Goal: Task Accomplishment & Management: Complete application form

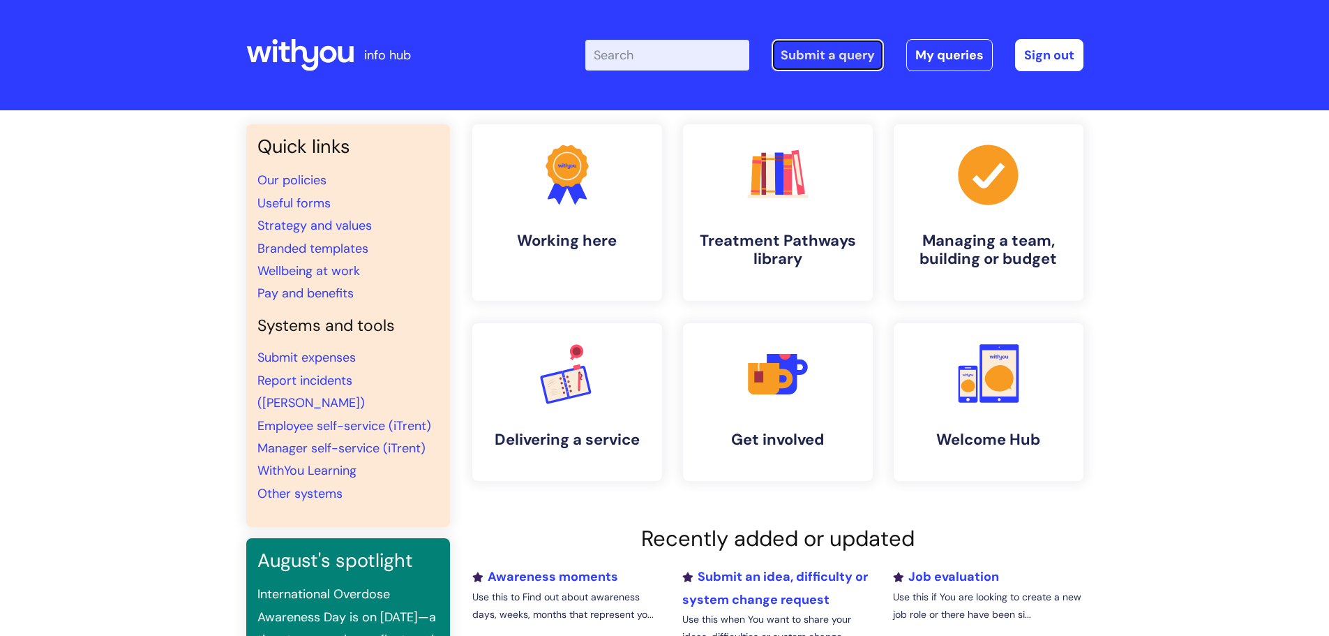
click at [874, 55] on link "Submit a query" at bounding box center [828, 55] width 112 height 32
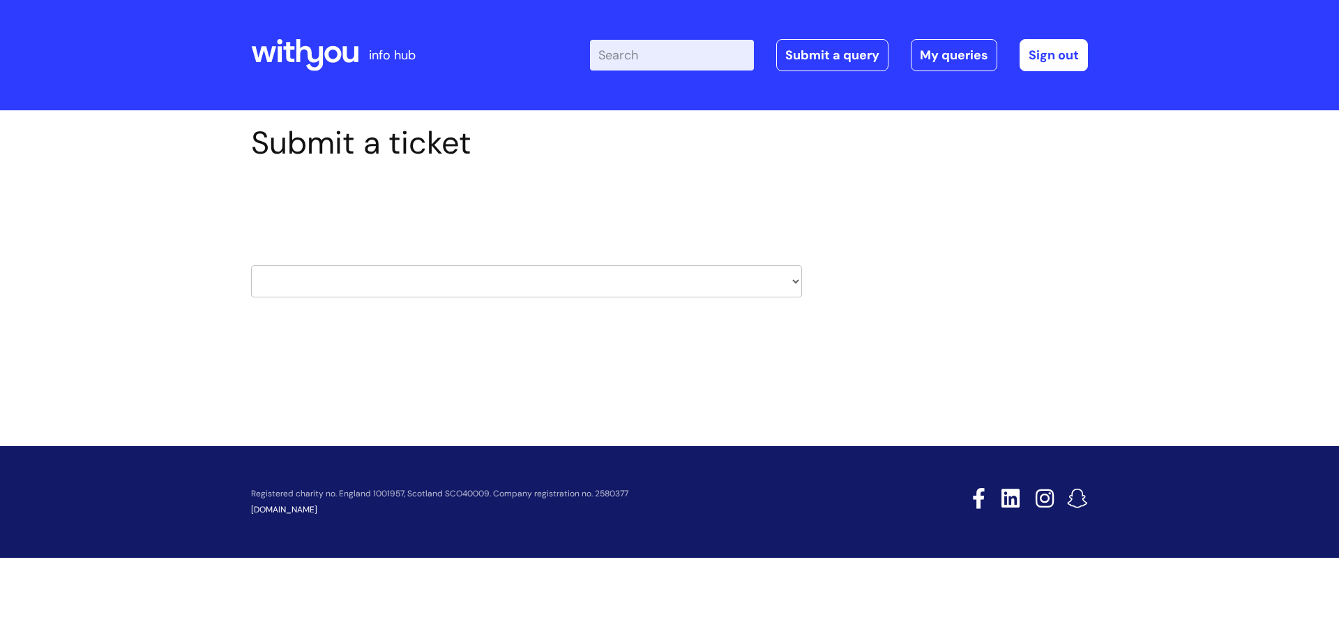
click at [313, 290] on select "HR / People IT and Support Clinical Drug Alerts Finance Accounts Data Support T…" at bounding box center [526, 281] width 551 height 32
select select "it_and_support"
click at [251, 265] on select "HR / People IT and Support Clinical Drug Alerts Finance Accounts Data Support T…" at bounding box center [526, 281] width 551 height 32
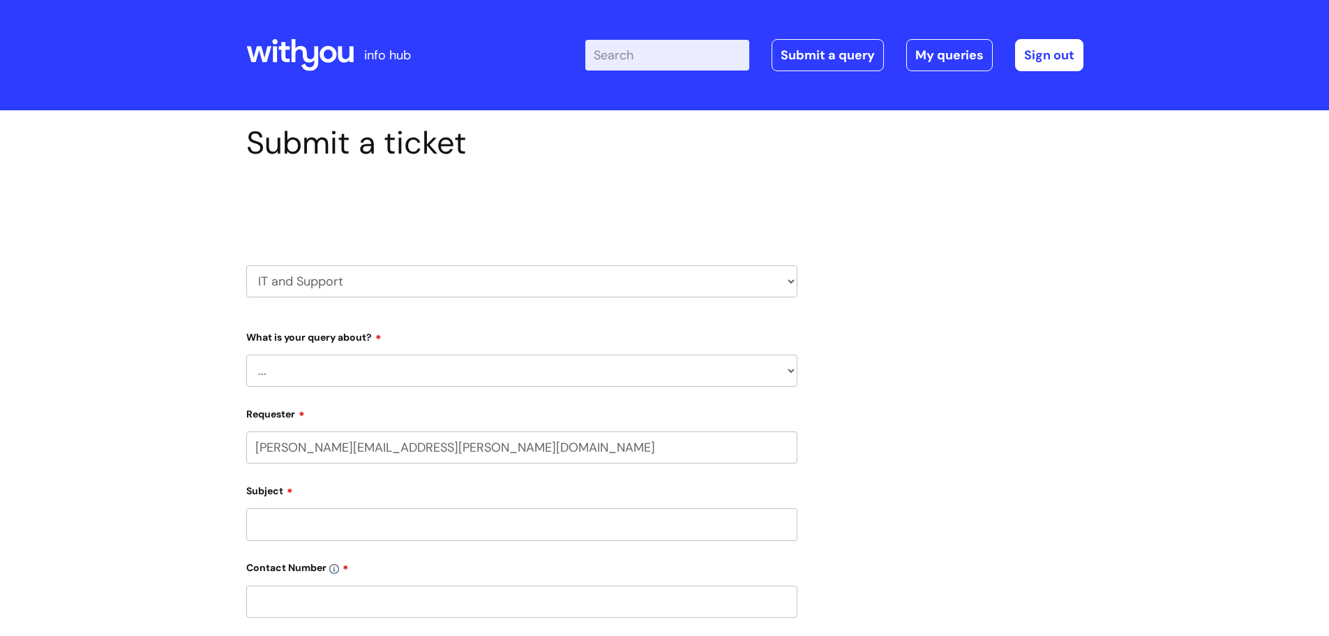
select select "80004157202"
click at [340, 379] on select "... Mobile Phone Reset & MFA Accounts, Starters and Leavers IT Hardware issue I…" at bounding box center [521, 370] width 551 height 32
select select "System/software"
click at [246, 354] on select "... Mobile Phone Reset & MFA Accounts, Starters and Leavers IT Hardware issue I…" at bounding box center [521, 370] width 551 height 32
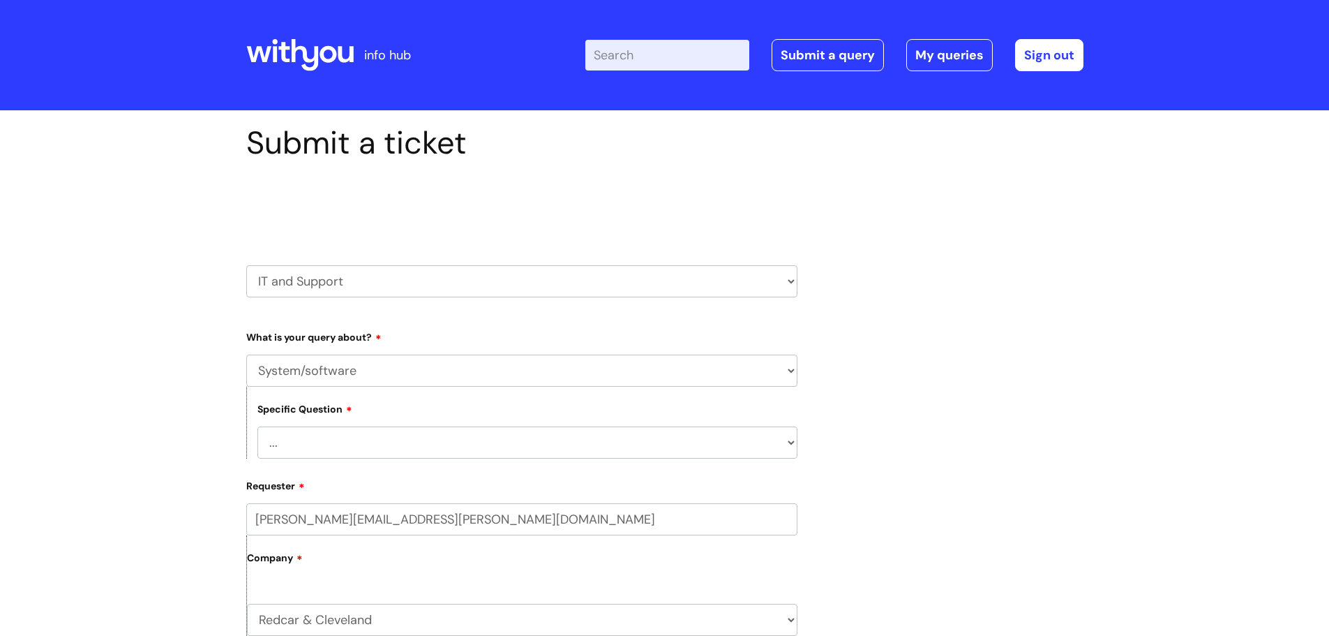
click at [386, 449] on select "... Halo PCMIS Iaptus NHS Email CJSM Email Mitel Another System Google (Workspa…" at bounding box center [527, 442] width 540 height 32
click at [171, 388] on div "Submit a ticket Select issue type HR / People IT and Support Clinical Drug Aler…" at bounding box center [664, 641] width 1329 height 1062
click at [372, 285] on select "HR / People IT and Support Clinical Drug Alerts Finance Accounts Data Support T…" at bounding box center [521, 281] width 551 height 32
click at [366, 359] on select "... Mobile Phone Reset & MFA Accounts, Starters and Leavers IT Hardware issue I…" at bounding box center [521, 370] width 551 height 32
click at [192, 300] on div "Submit a ticket Select issue type HR / People IT and Support Clinical Drug Aler…" at bounding box center [664, 641] width 1329 height 1062
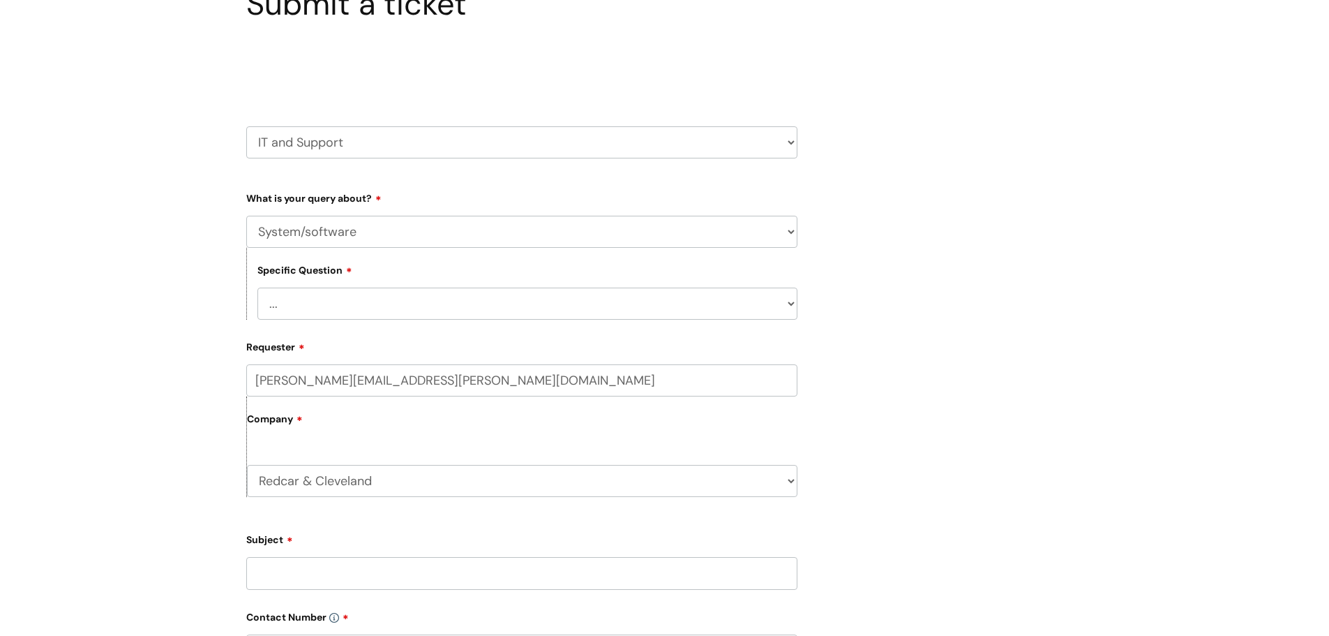
scroll to position [140, 0]
click at [495, 140] on select "HR / People IT and Support Clinical Drug Alerts Finance Accounts Data Support T…" at bounding box center [521, 142] width 551 height 32
select select "systems"
click at [246, 126] on select "HR / People IT and Support Clinical Drug Alerts Finance Accounts Data Support T…" at bounding box center [521, 142] width 551 height 32
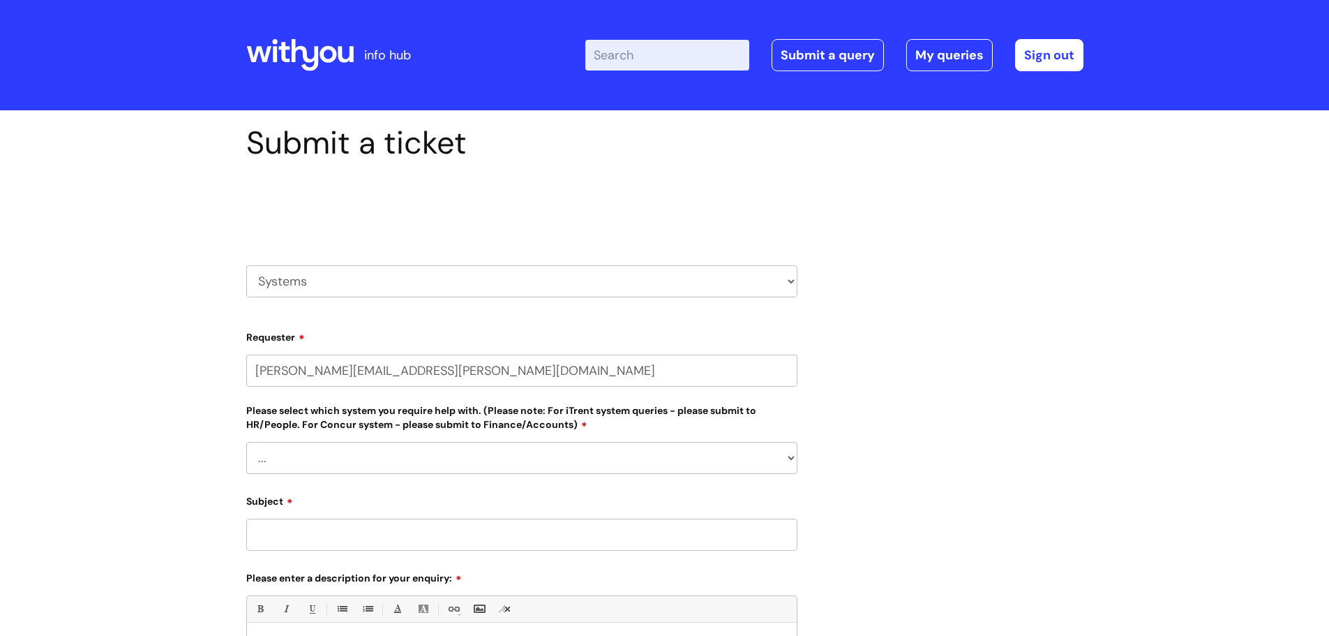
select select "80004157202"
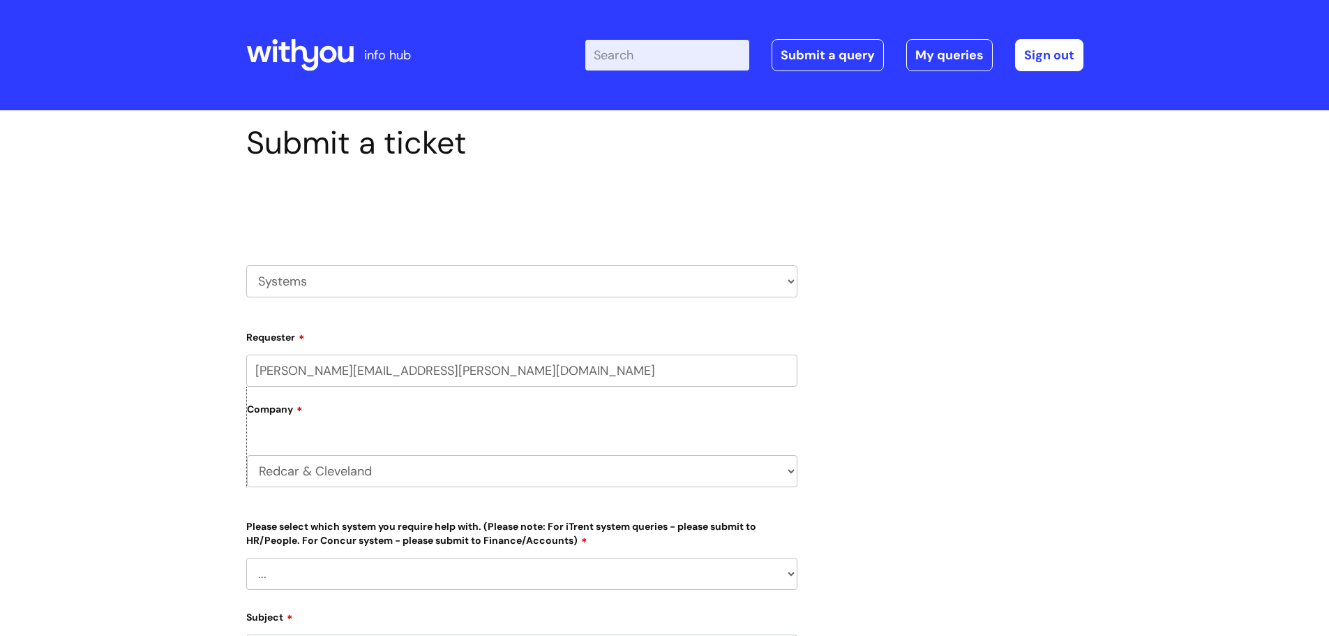
click at [327, 468] on select "Redcar & Cleveland WithYou Current Staff" at bounding box center [522, 471] width 550 height 32
click at [126, 437] on div "Submit a ticket Select issue type HR / People IT and Support Clinical Drug Aler…" at bounding box center [664, 571] width 1329 height 923
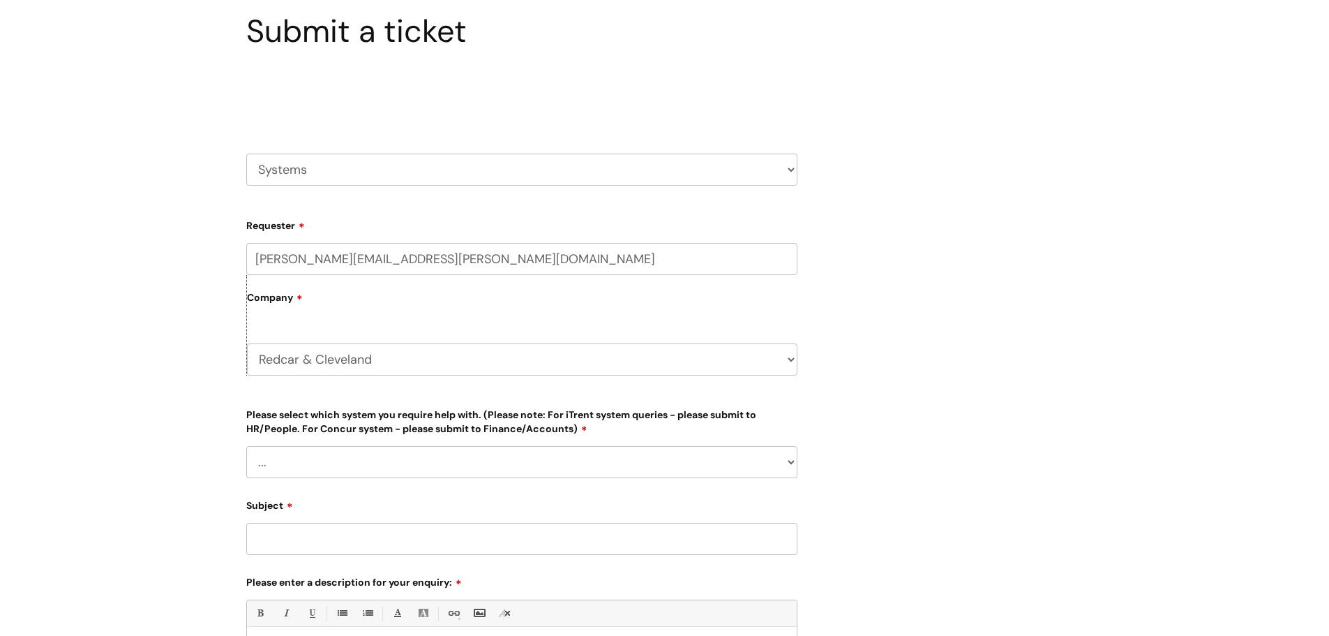
scroll to position [209, 0]
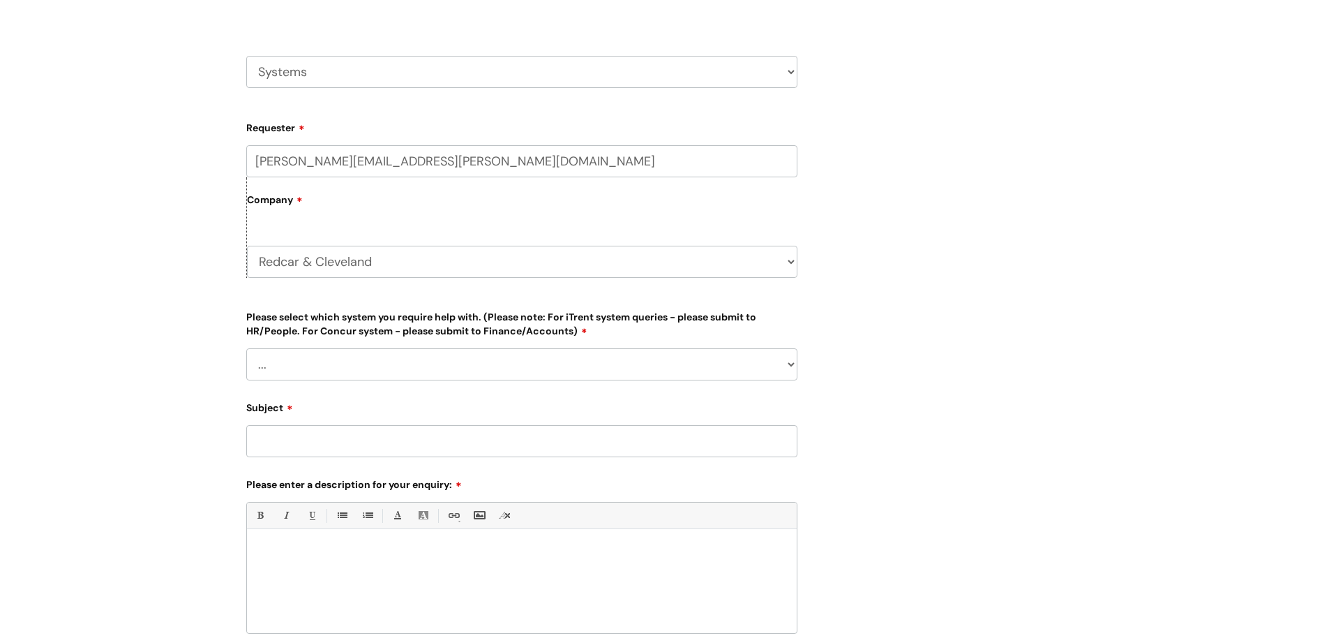
click at [464, 375] on select "... Ulysses Helpdesk Monday.com Nebula fault ILLY CarePath fault Halo fault E-c…" at bounding box center [521, 364] width 551 height 32
click at [141, 297] on div "Submit a ticket Select issue type HR / People IT and Support Clinical Drug Aler…" at bounding box center [664, 362] width 1329 height 923
click at [428, 82] on select "HR / People IT and Support Clinical Drug Alerts Finance Accounts Data Support T…" at bounding box center [521, 72] width 551 height 32
select select "data_support_team"
click at [246, 56] on select "HR / People IT and Support Clinical Drug Alerts Finance Accounts Data Support T…" at bounding box center [521, 72] width 551 height 32
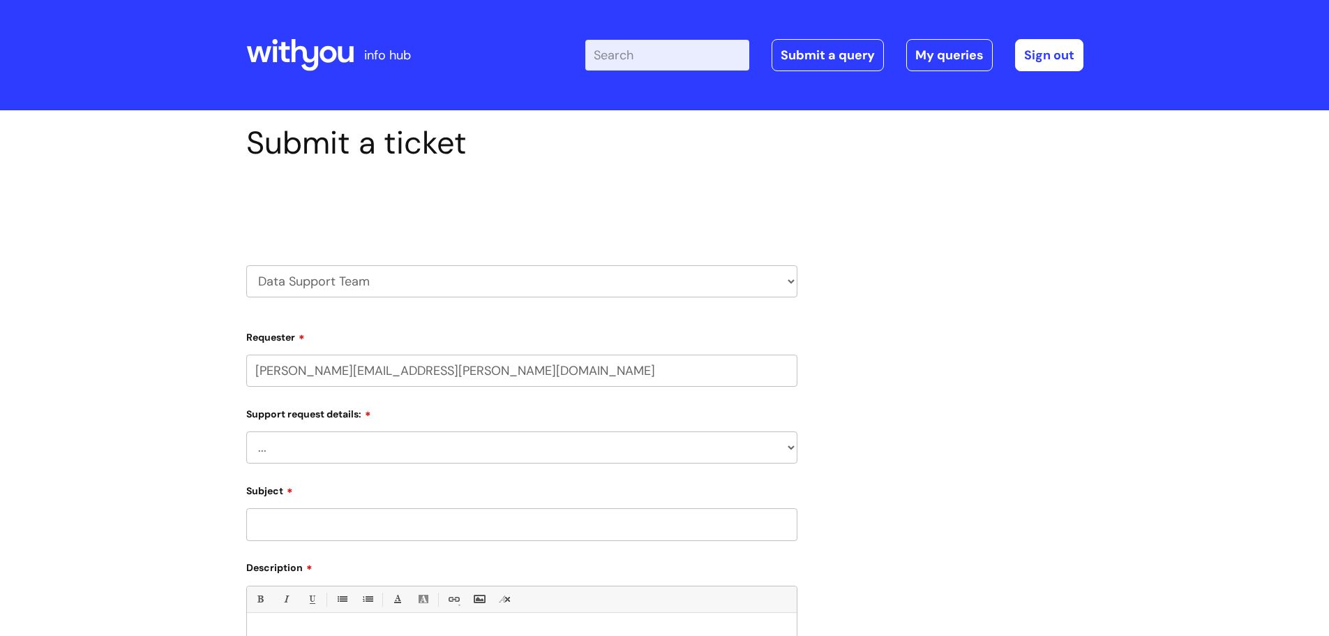
select select "80004157202"
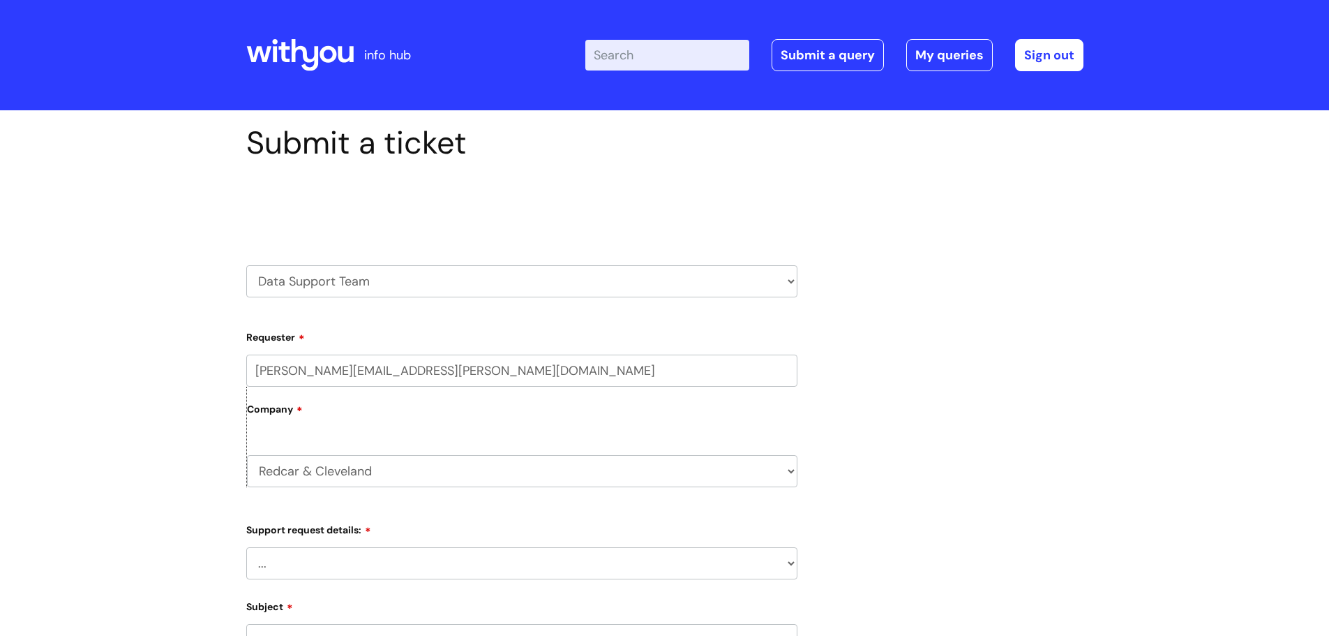
click at [322, 560] on select "... My enquiry relates to Nebula My enquiry relates to Halo My enquiry relates …" at bounding box center [521, 563] width 551 height 32
select select "My enquiry relates to Nebula"
click at [246, 547] on select "... My enquiry relates to Nebula My enquiry relates to Halo My enquiry relates …" at bounding box center [521, 563] width 551 height 32
click at [112, 420] on div "Submit a ticket Select issue type HR / People IT and Support Clinical Drug Aler…" at bounding box center [664, 602] width 1329 height 985
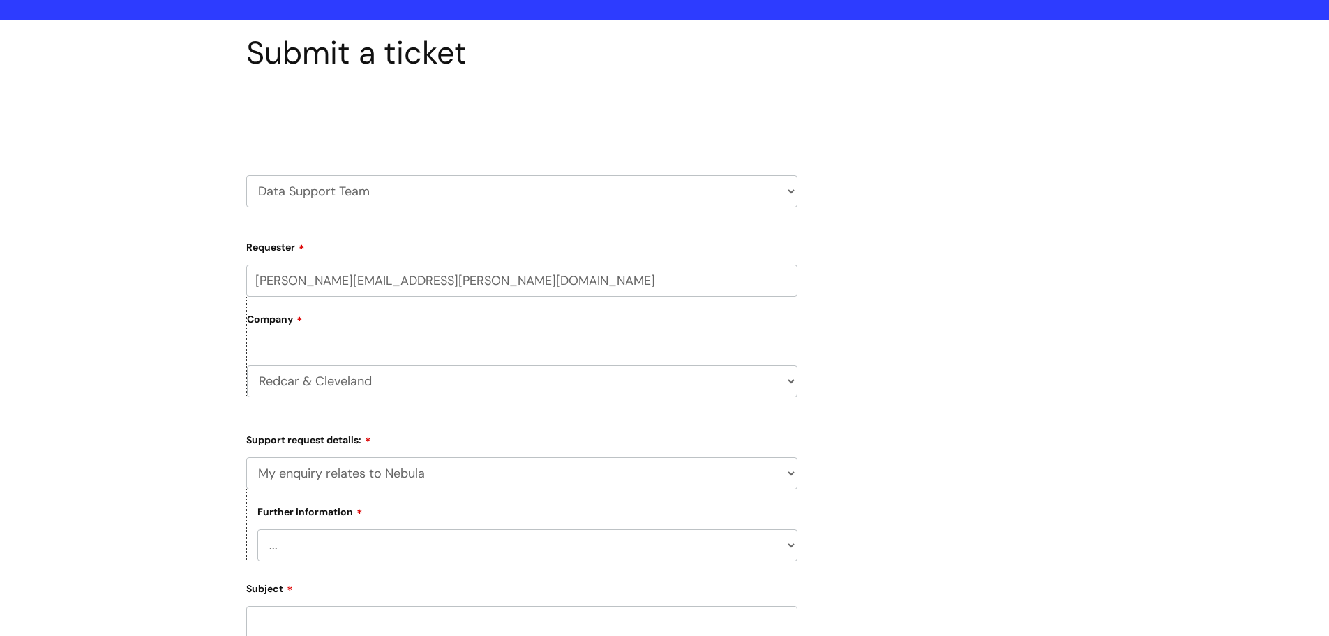
scroll to position [279, 0]
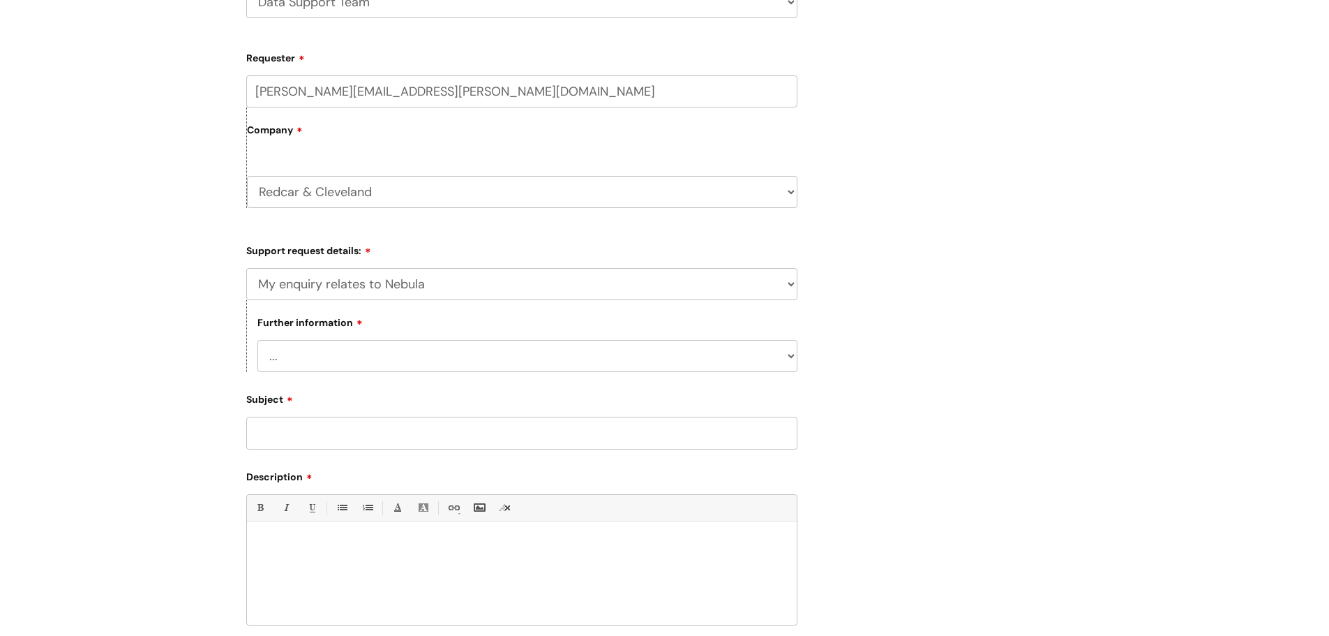
click at [345, 350] on select "... I need to delete an event I've got an issue or have found a fault I have an…" at bounding box center [527, 356] width 540 height 32
click at [26, 360] on div "Submit a ticket Select issue type HR / People IT and Support Clinical Drug Aler…" at bounding box center [664, 323] width 1329 height 985
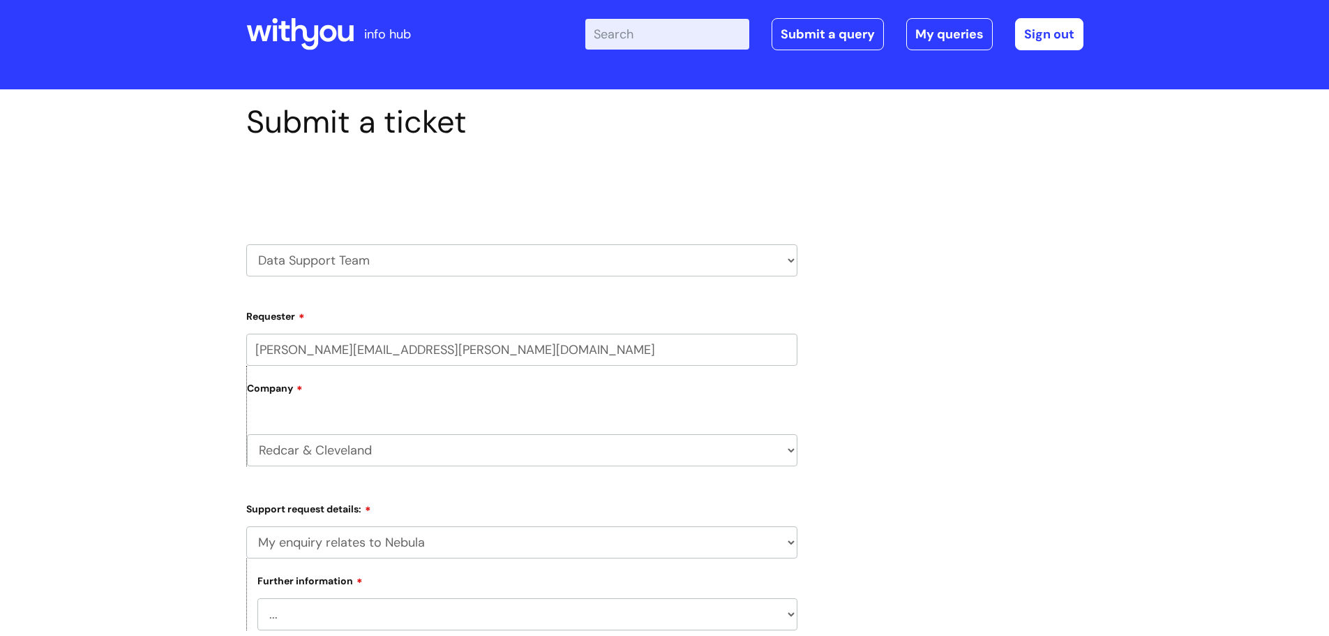
scroll to position [0, 0]
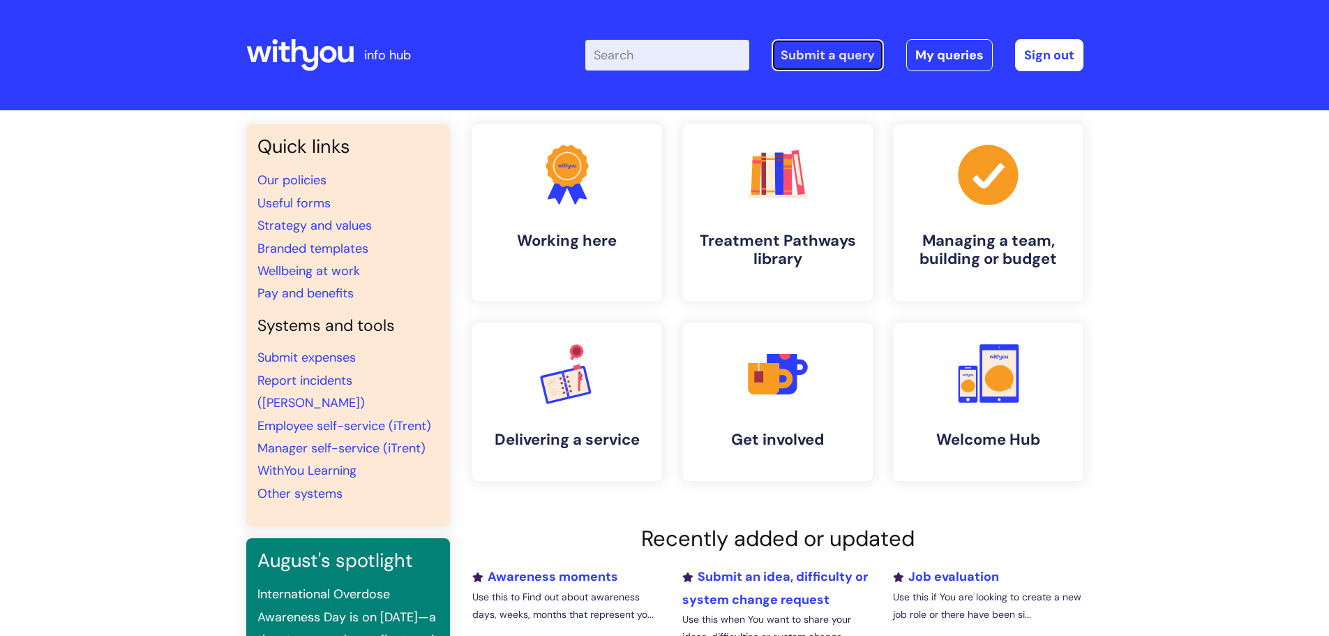
click at [821, 52] on link "Submit a query" at bounding box center [828, 55] width 112 height 32
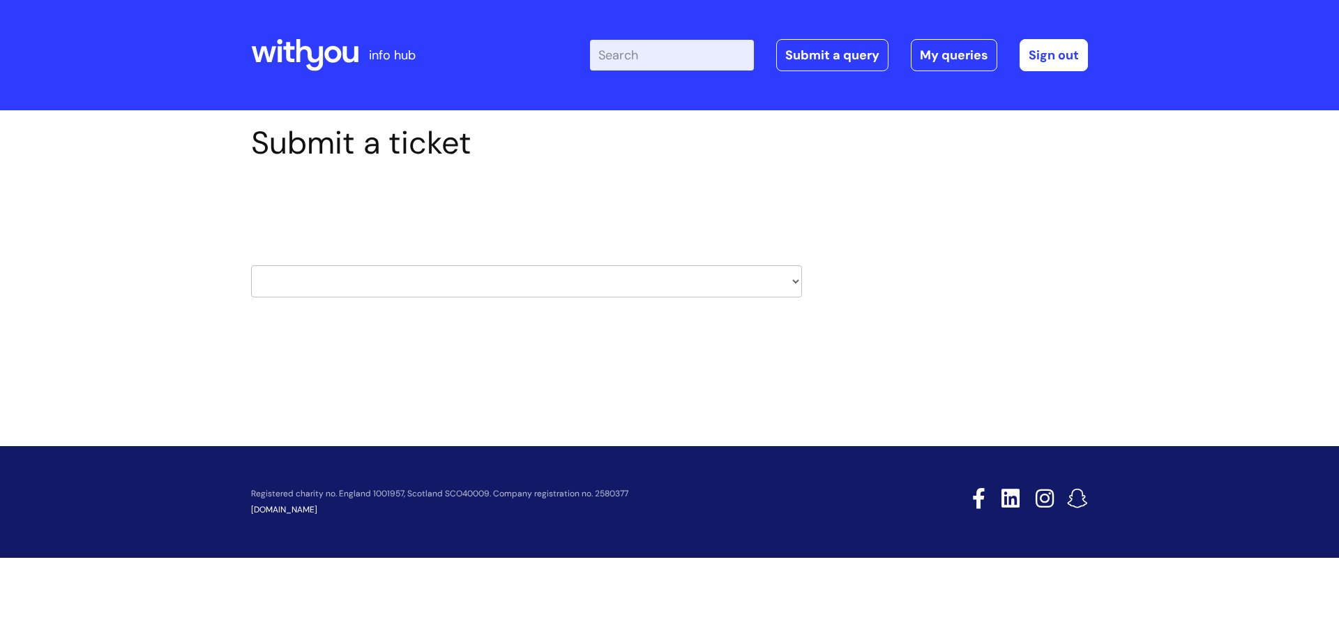
click at [366, 285] on select "HR / People IT and Support Clinical Drug Alerts Finance Accounts Data Support T…" at bounding box center [526, 281] width 551 height 32
select select "it_and_support"
click at [251, 265] on select "HR / People IT and Support Clinical Drug Alerts Finance Accounts Data Support T…" at bounding box center [526, 281] width 551 height 32
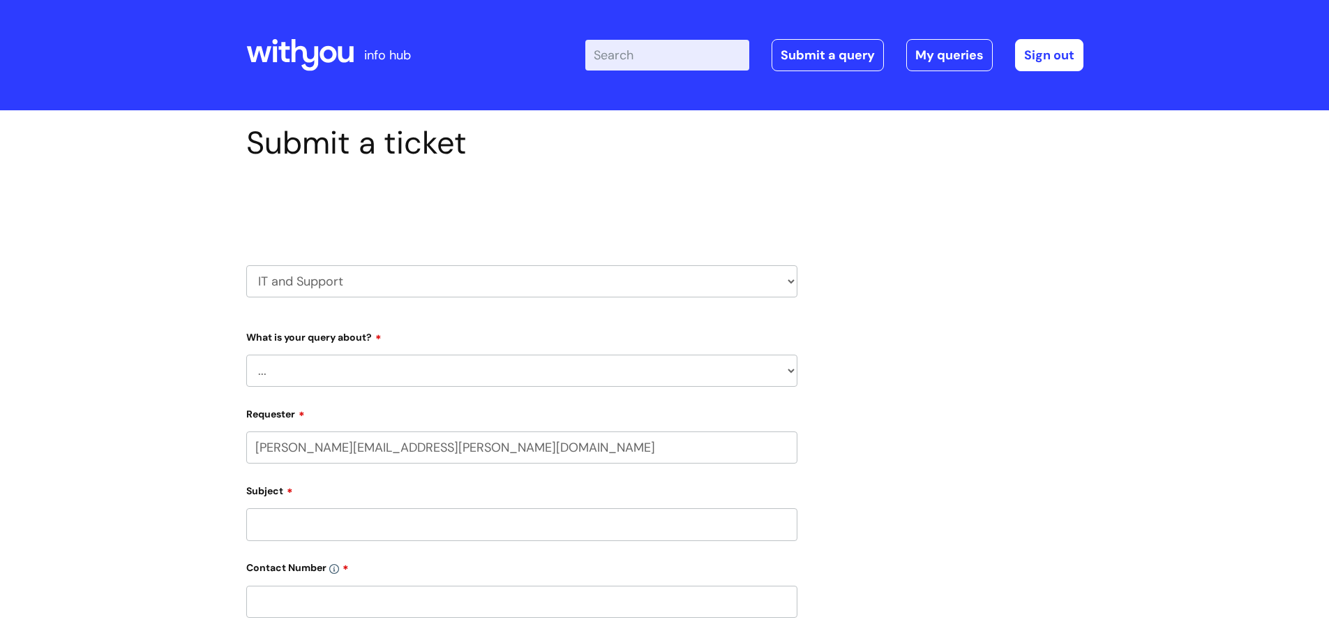
select select "80004157202"
click at [368, 372] on select "... Mobile Phone Reset & MFA Accounts, Starters and Leavers IT Hardware issue I…" at bounding box center [521, 370] width 551 height 32
select select "System/software"
click at [246, 354] on select "... Mobile Phone Reset & MFA Accounts, Starters and Leavers IT Hardware issue I…" at bounding box center [521, 370] width 551 height 32
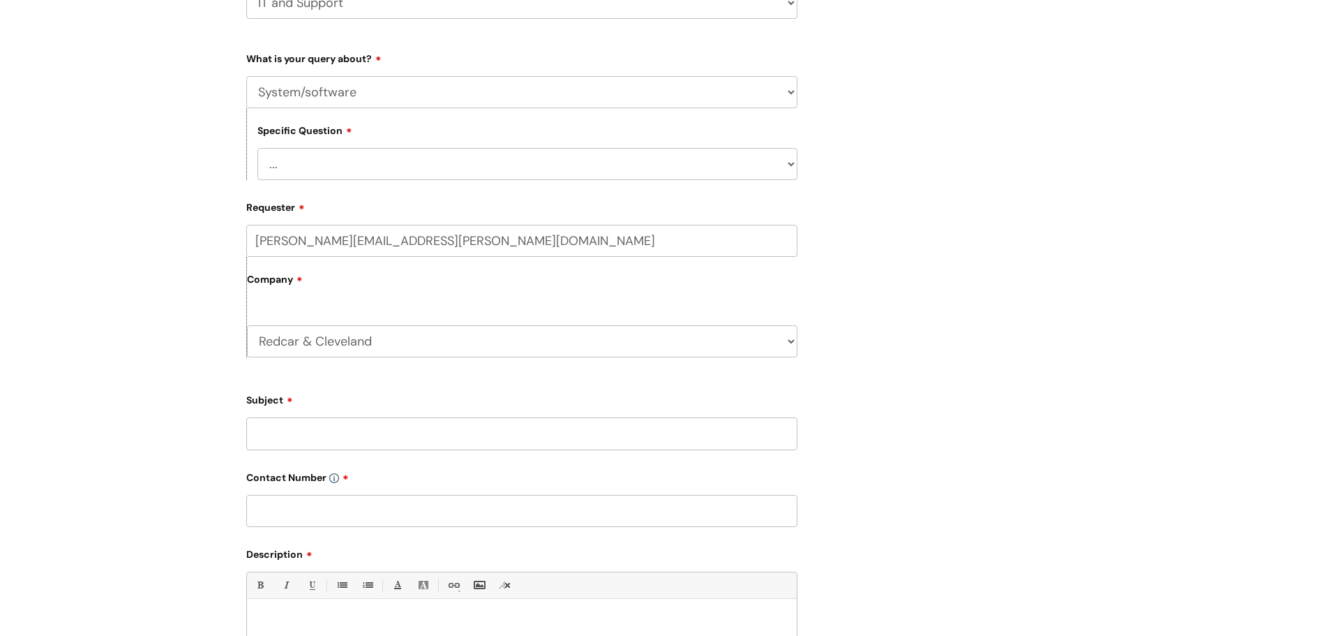
scroll to position [279, 0]
click at [357, 168] on select "... Halo PCMIS Iaptus NHS Email CJSM Email Mitel Another System Google (Workspa…" at bounding box center [527, 163] width 540 height 32
click at [400, 95] on select "... Mobile Phone Reset & MFA Accounts, Starters and Leavers IT Hardware issue I…" at bounding box center [521, 91] width 551 height 32
click at [142, 172] on div "Submit a ticket Select issue type HR / People IT and Support Clinical Drug Aler…" at bounding box center [664, 362] width 1329 height 1062
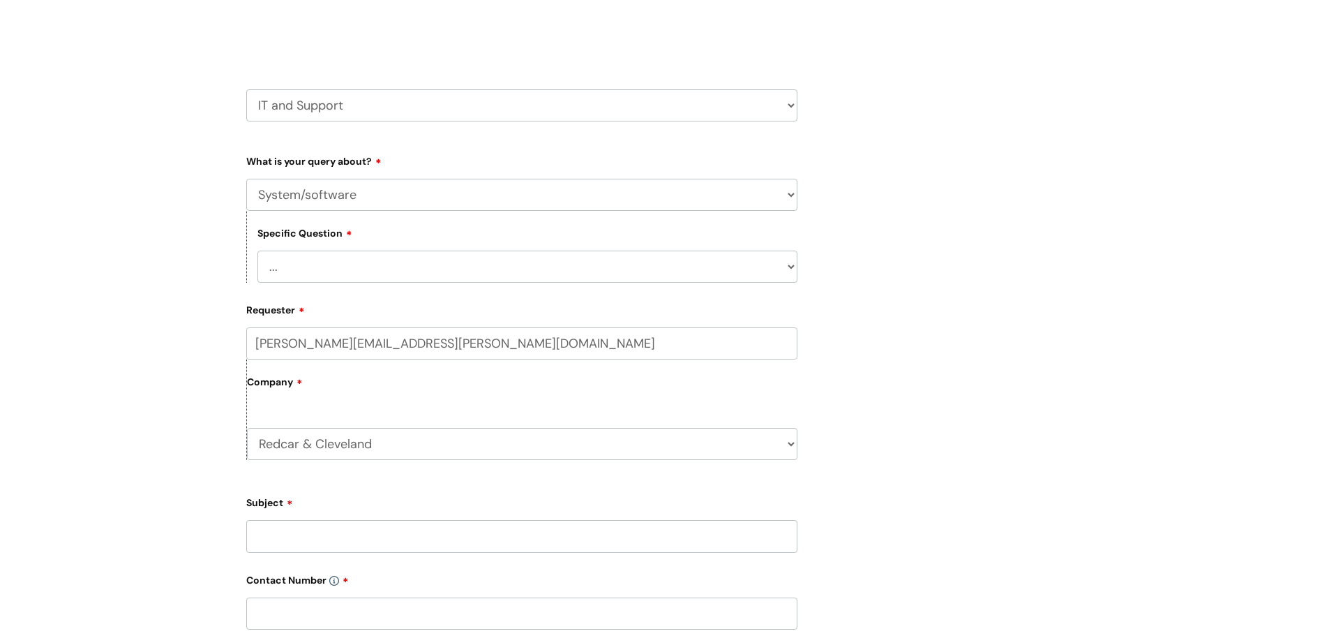
scroll to position [70, 0]
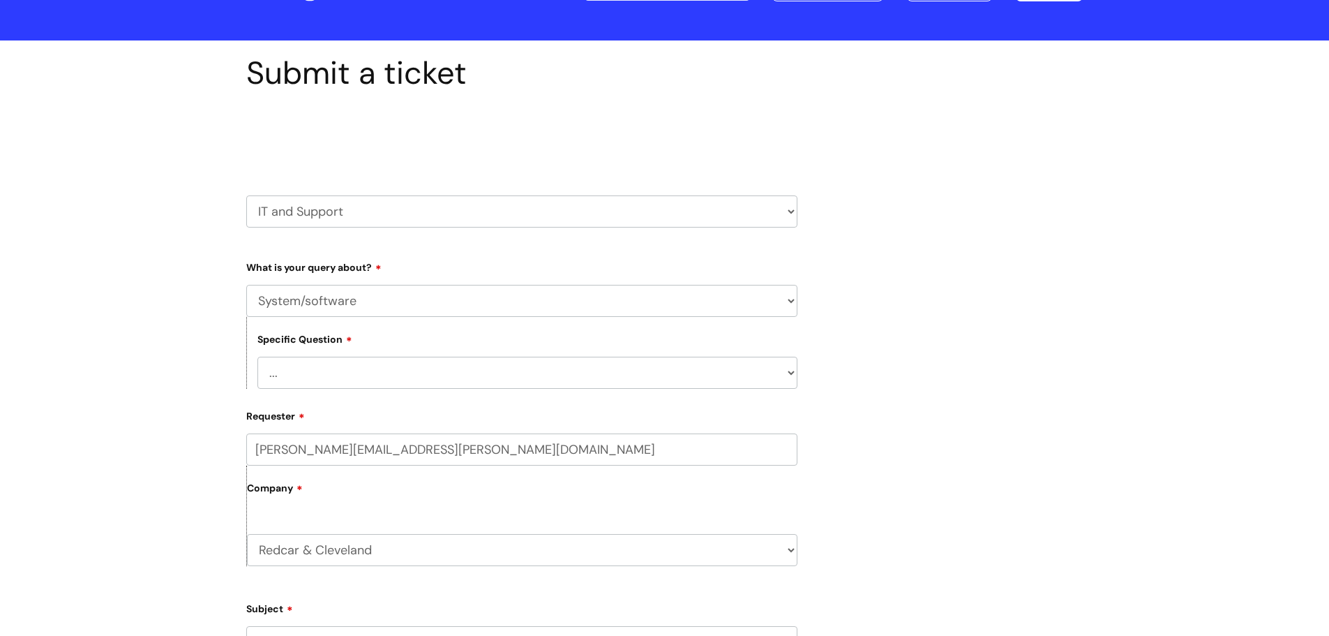
click at [359, 201] on select "HR / People IT and Support Clinical Drug Alerts Finance Accounts Data Support T…" at bounding box center [521, 211] width 551 height 32
select select "data_support_team"
click at [246, 195] on select "HR / People IT and Support Clinical Drug Alerts Finance Accounts Data Support T…" at bounding box center [521, 211] width 551 height 32
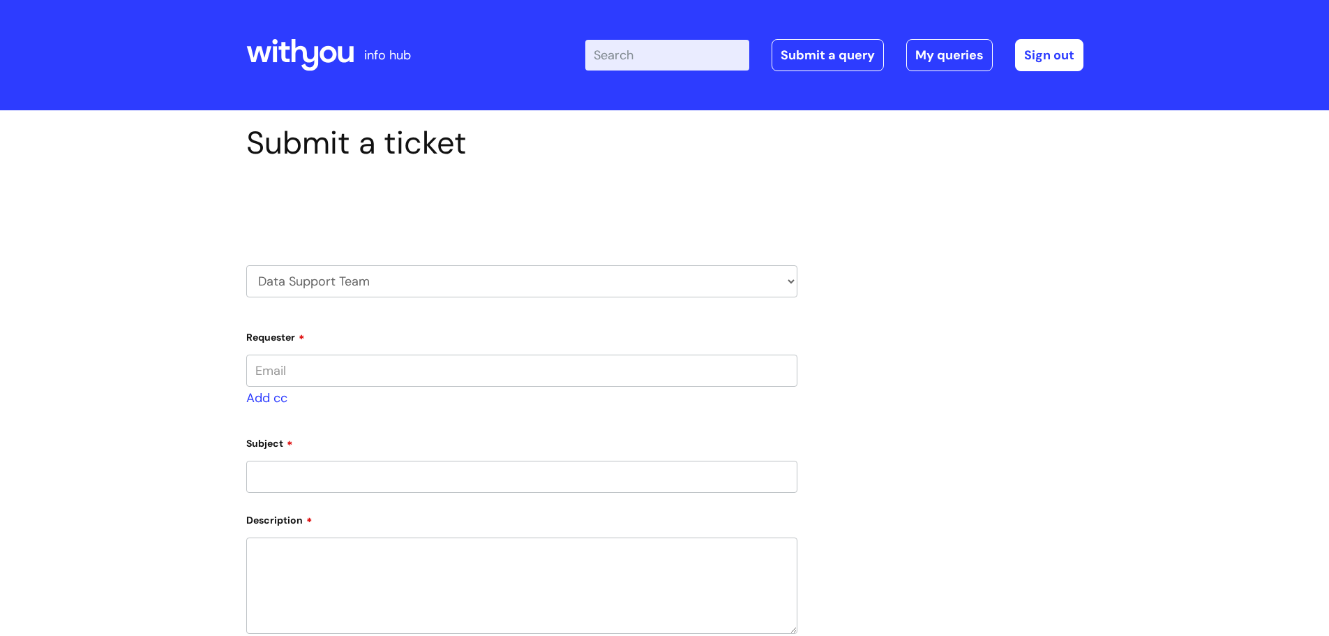
type input "leah.morris@wearewithyou.org.uk"
select select "80004157202"
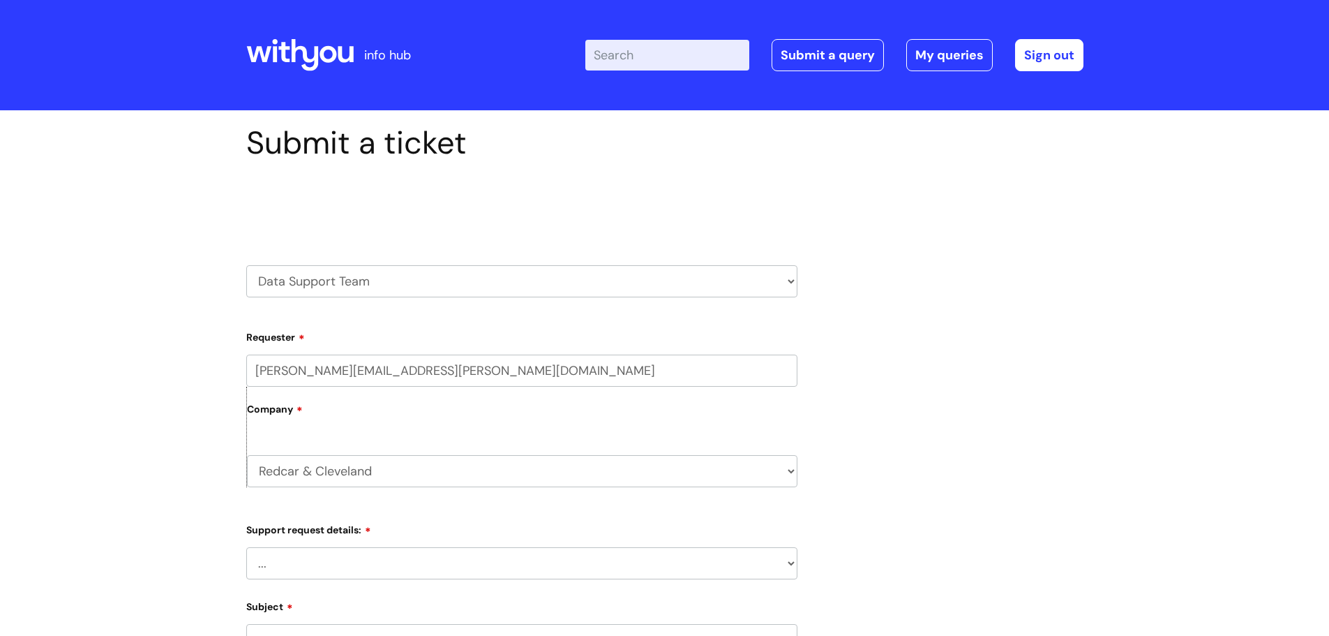
click at [283, 564] on select "... My enquiry relates to Nebula My enquiry relates to Halo My enquiry relates …" at bounding box center [521, 563] width 551 height 32
click at [246, 547] on select "... My enquiry relates to Nebula My enquiry relates to Halo My enquiry relates …" at bounding box center [521, 563] width 551 height 32
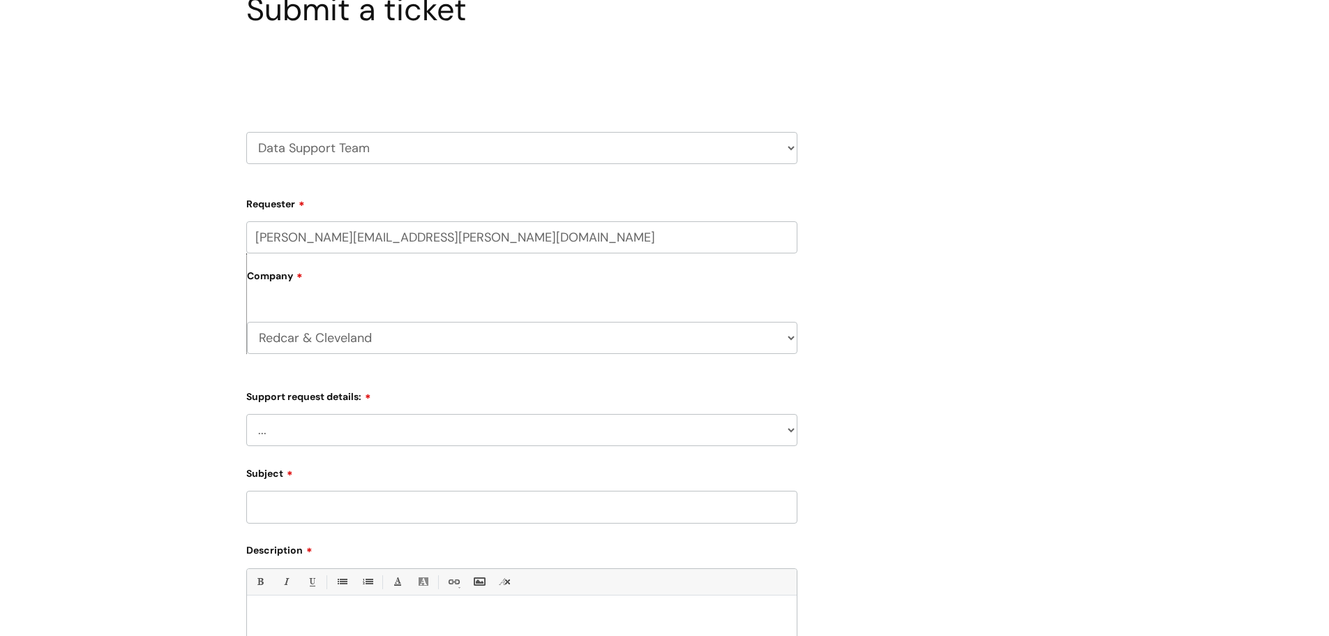
scroll to position [140, 0]
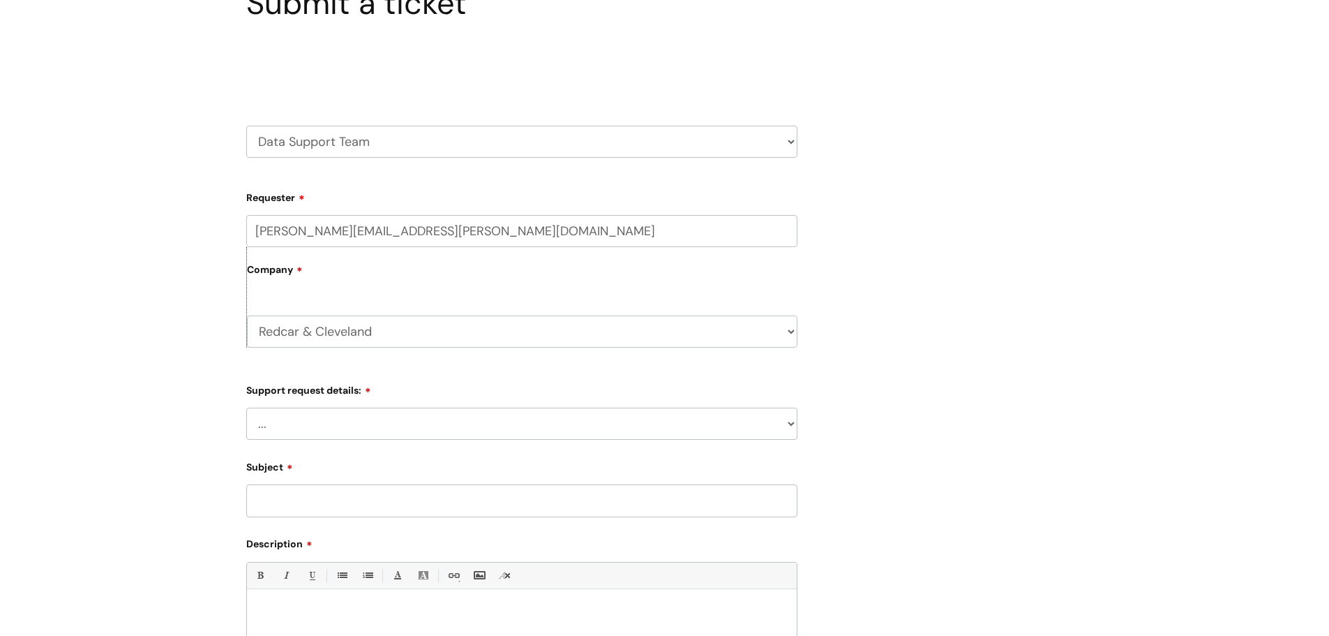
click at [312, 499] on input "Subject" at bounding box center [521, 500] width 551 height 32
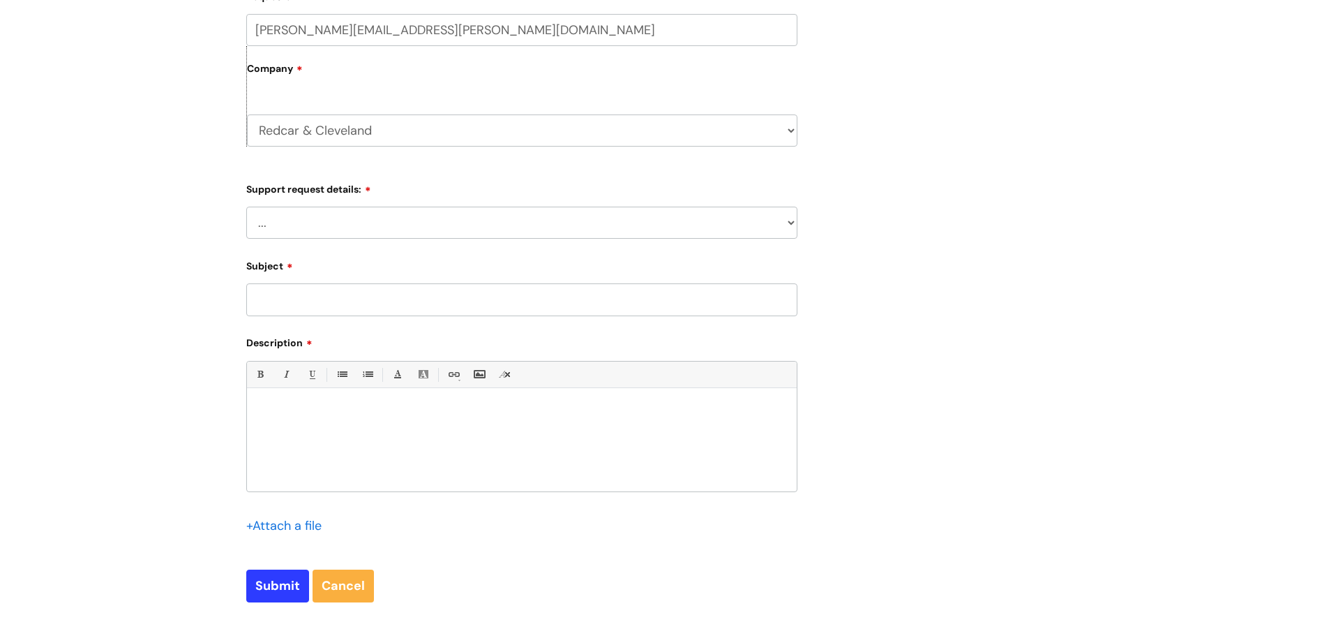
scroll to position [349, 0]
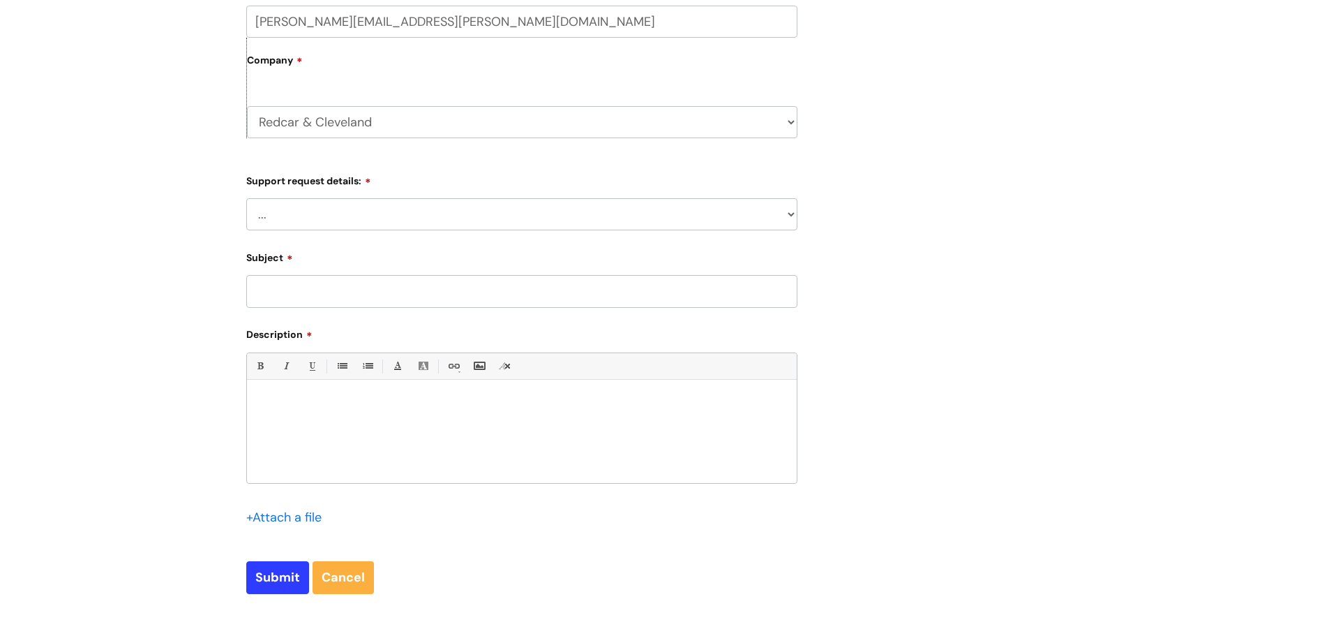
click at [315, 406] on p at bounding box center [521, 403] width 529 height 13
paste div
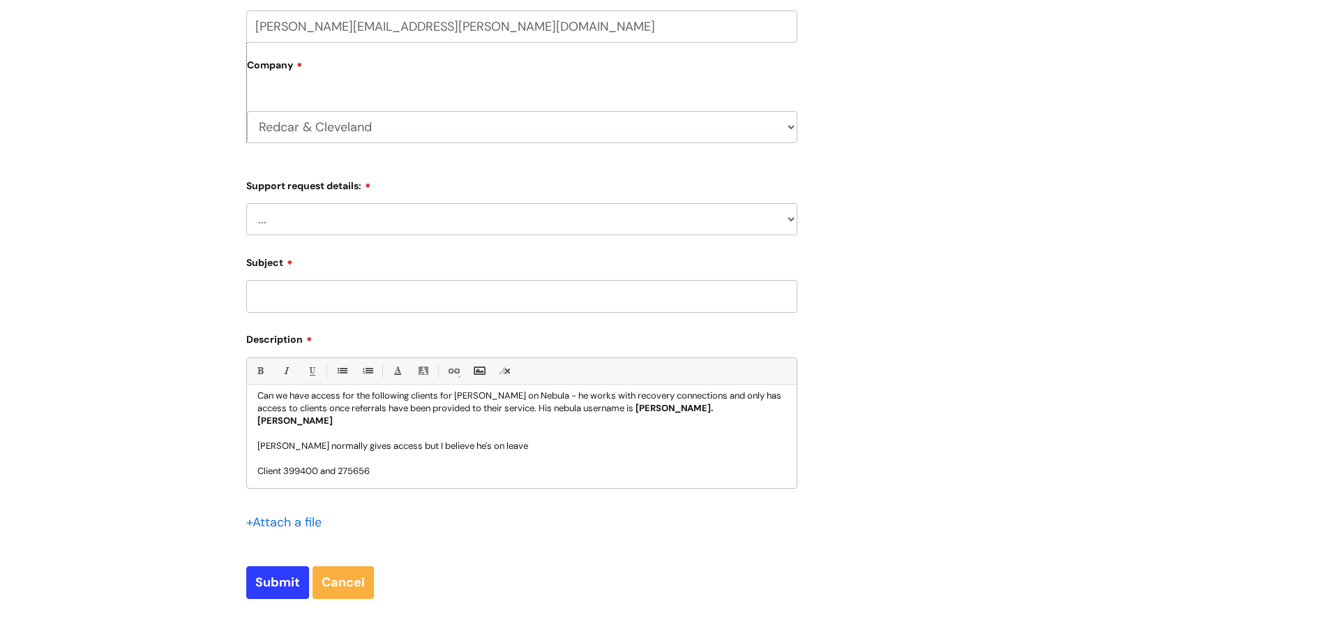
scroll to position [209, 0]
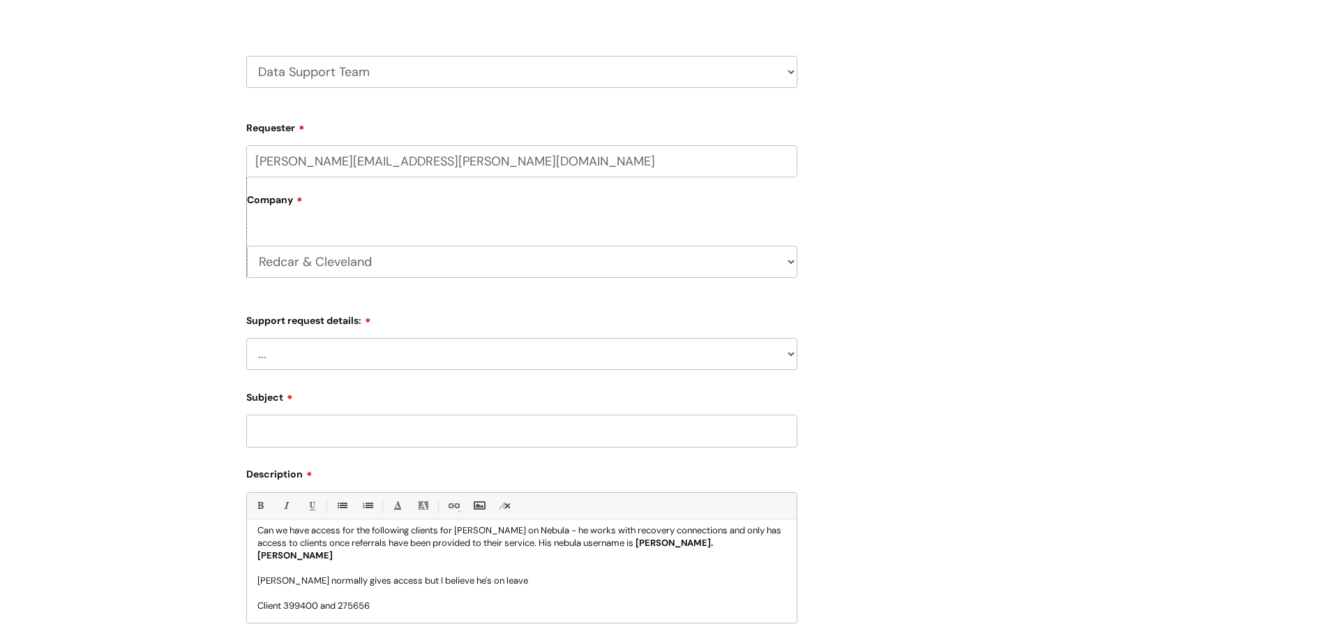
click at [329, 421] on input "Subject" at bounding box center [521, 430] width 551 height 32
type input "Access to clients for Recovery Connections worker"
click at [329, 359] on select "... My enquiry relates to Nebula My enquiry relates to Halo My enquiry relates …" at bounding box center [521, 354] width 551 height 32
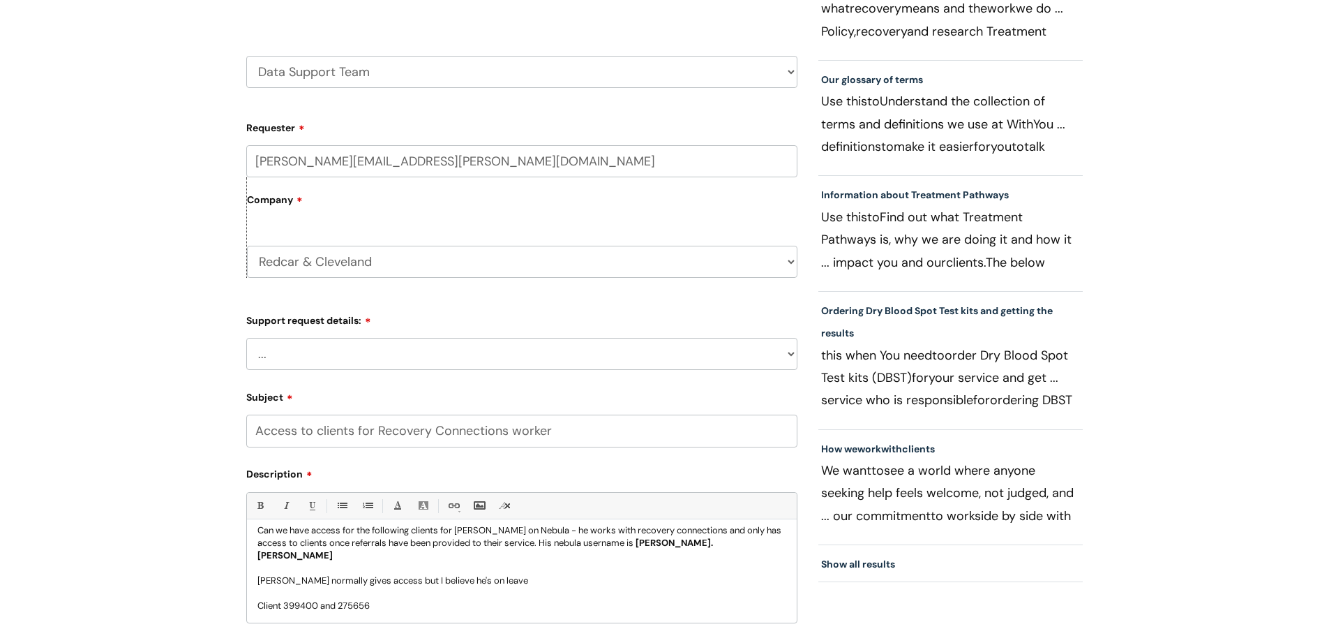
select select "My enquiry relates to Nebula"
click at [246, 338] on select "... My enquiry relates to Nebula My enquiry relates to Halo My enquiry relates …" at bounding box center [521, 354] width 551 height 32
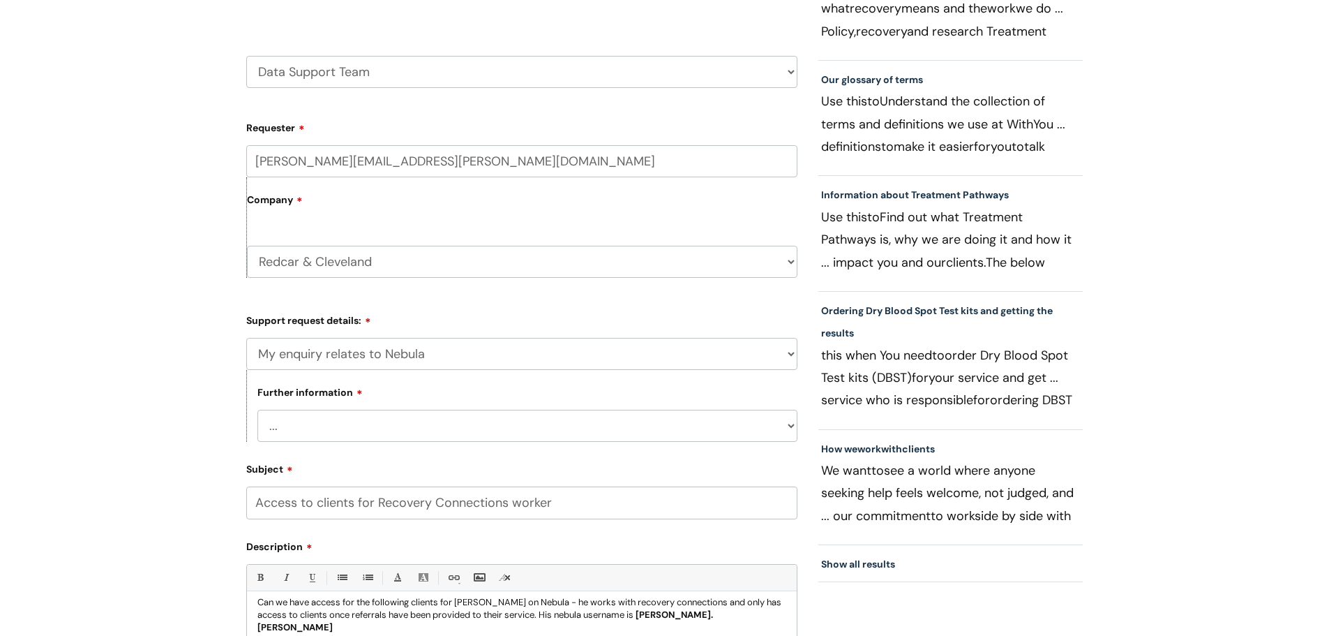
click at [197, 398] on div "Submit a ticket Select issue type HR / People IT and Support Clinical Drug Aler…" at bounding box center [664, 393] width 1329 height 985
click at [333, 423] on select "... I need to delete an event I've got an issue or have found a fault I have an…" at bounding box center [527, 426] width 540 height 32
click at [257, 410] on select "... I need to delete an event I've got an issue or have found a fault I have an…" at bounding box center [527, 426] width 540 height 32
click at [421, 430] on select "... I need to delete an event I've got an issue or have found a fault I have an…" at bounding box center [527, 426] width 540 height 32
select select "I've got an issue or have found a fault"
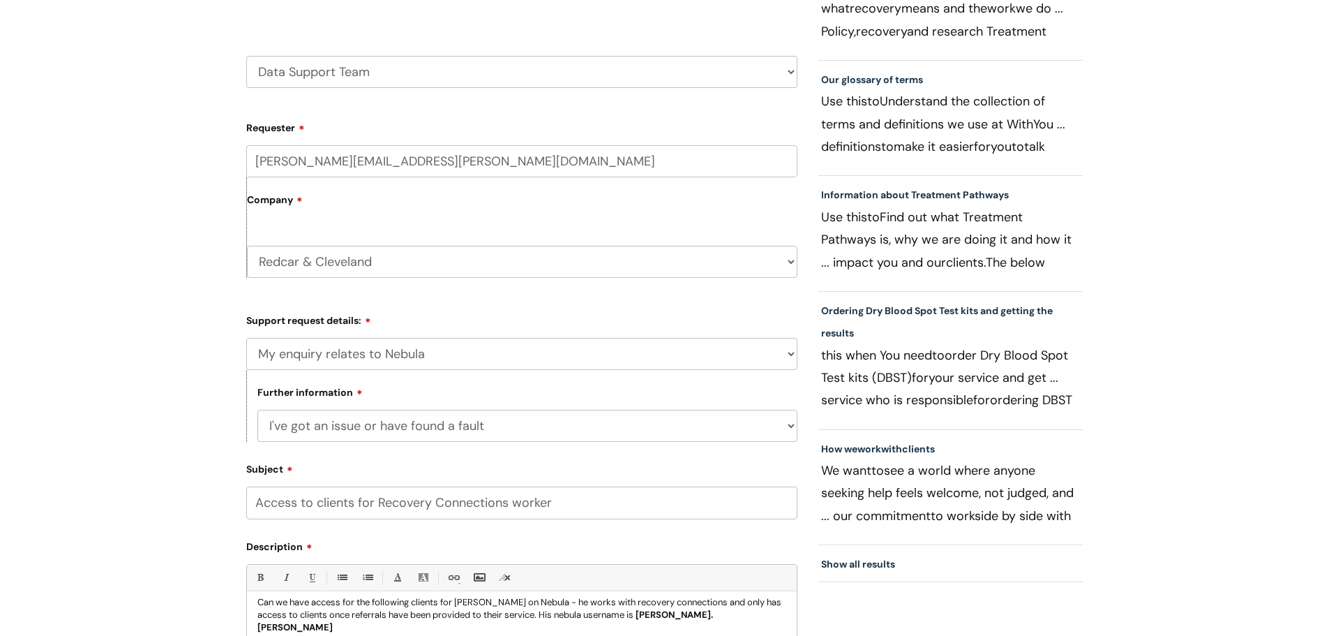
click at [257, 410] on select "... I need to delete an event I've got an issue or have found a fault I have an…" at bounding box center [527, 426] width 540 height 32
click at [213, 465] on div "Submit a ticket Select issue type HR / People IT and Support Clinical Drug Aler…" at bounding box center [664, 393] width 1329 height 985
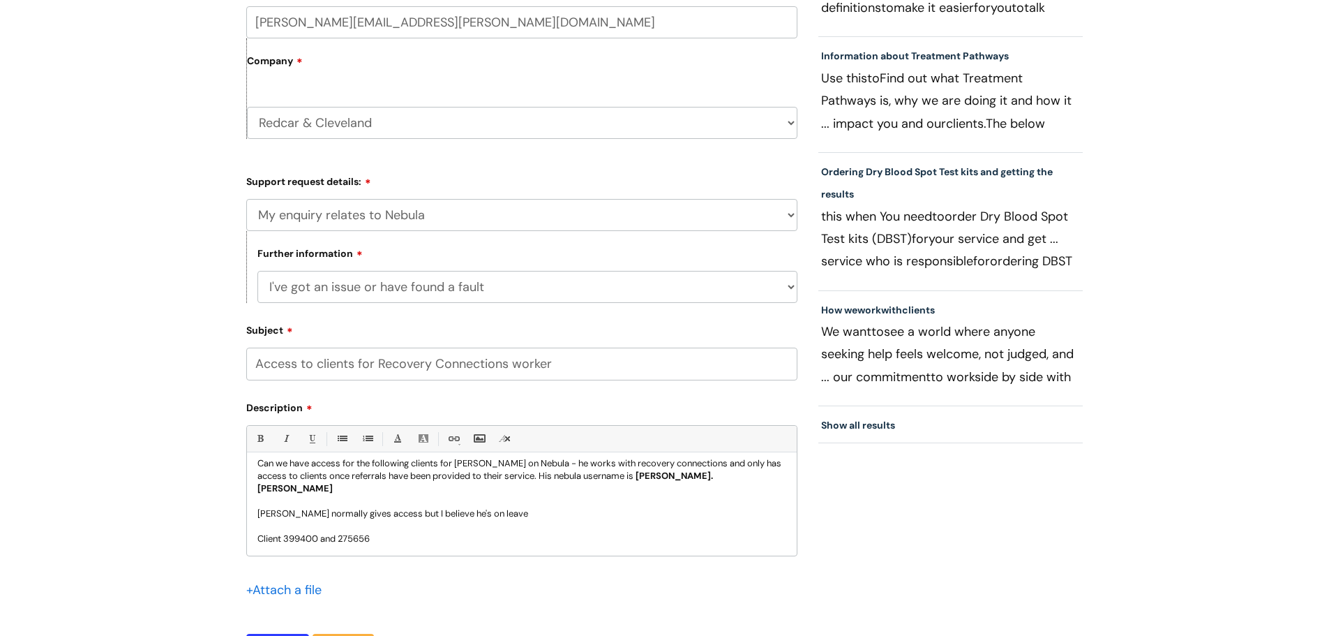
scroll to position [349, 0]
click at [426, 287] on select "... I need to delete an event I've got an issue or have found a fault I have an…" at bounding box center [527, 286] width 540 height 32
click at [206, 267] on div "Submit a ticket Select issue type HR / People IT and Support Clinical Drug Aler…" at bounding box center [664, 253] width 1329 height 985
click at [195, 292] on div "Submit a ticket Select issue type HR / People IT and Support Clinical Drug Aler…" at bounding box center [664, 253] width 1329 height 985
drag, startPoint x: 748, startPoint y: 475, endPoint x: 694, endPoint y: 486, distance: 54.9
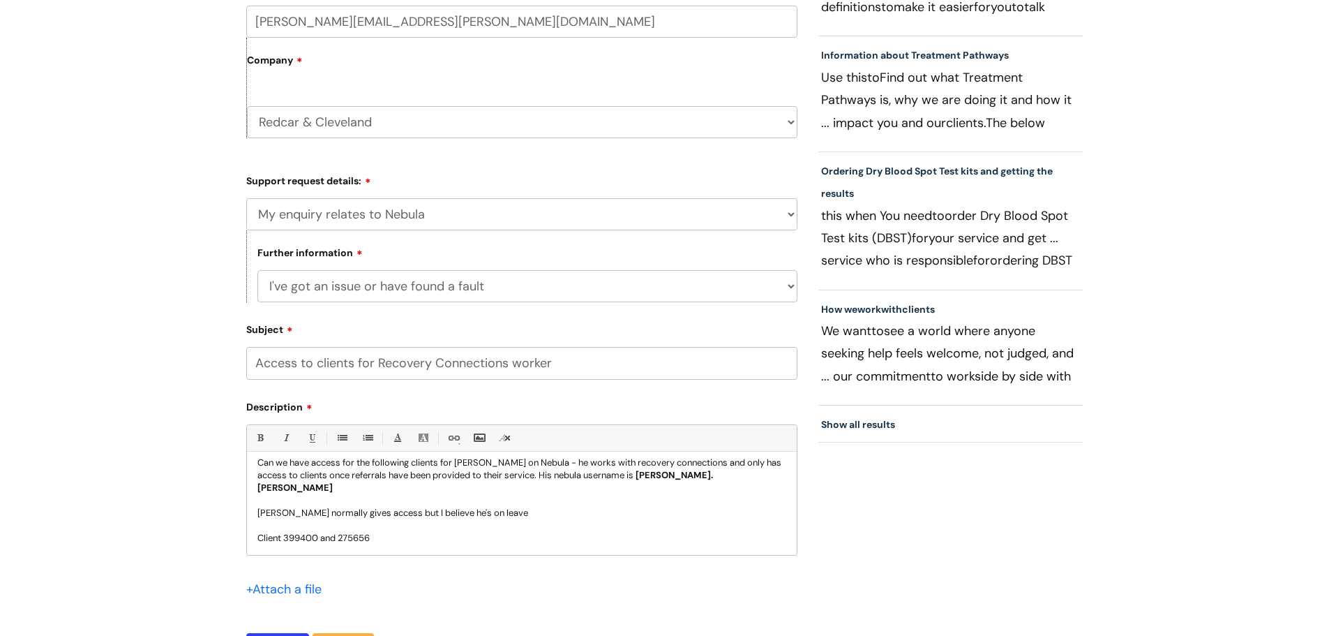
click at [748, 474] on p "Can we have access for the following clients for Kenny Andrew on Nebula - he wo…" at bounding box center [521, 475] width 529 height 38
click at [262, 444] on link "Bold (Ctrl-B)" at bounding box center [259, 437] width 17 height 17
click at [476, 372] on input "Access to clients for Recovery Connections worker" at bounding box center [521, 363] width 551 height 32
click at [183, 375] on div "Submit a ticket Select issue type HR / People IT and Support Clinical Drug Aler…" at bounding box center [664, 253] width 1329 height 985
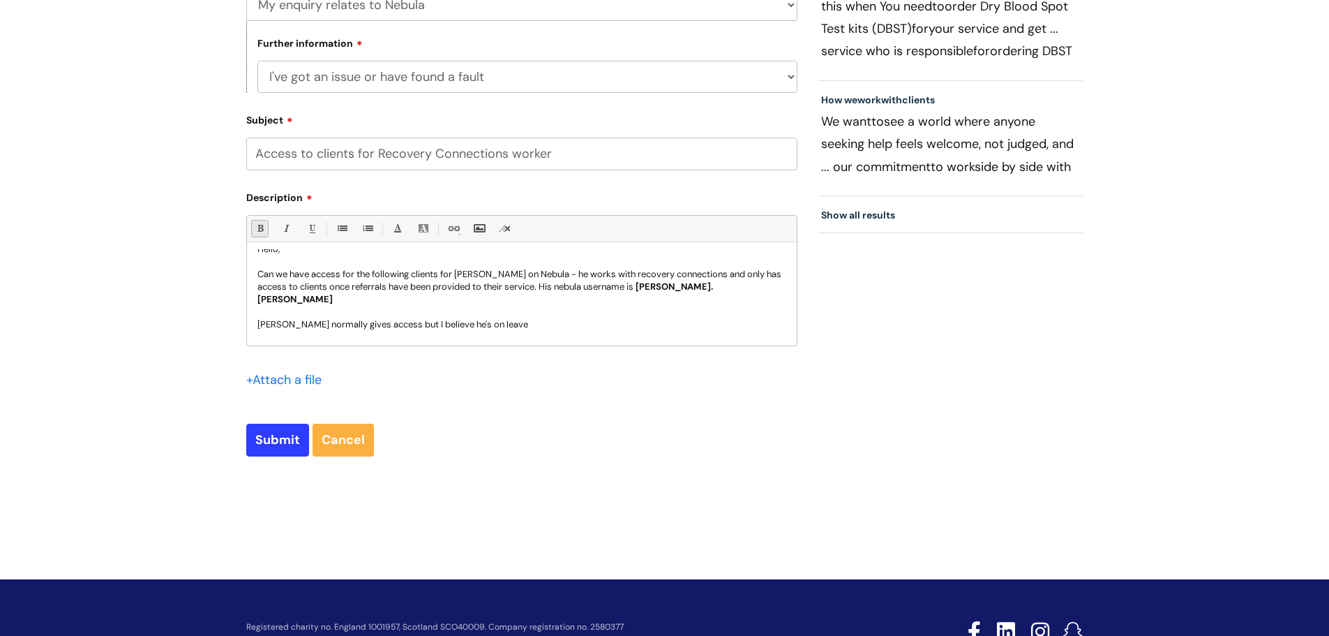
scroll to position [0, 0]
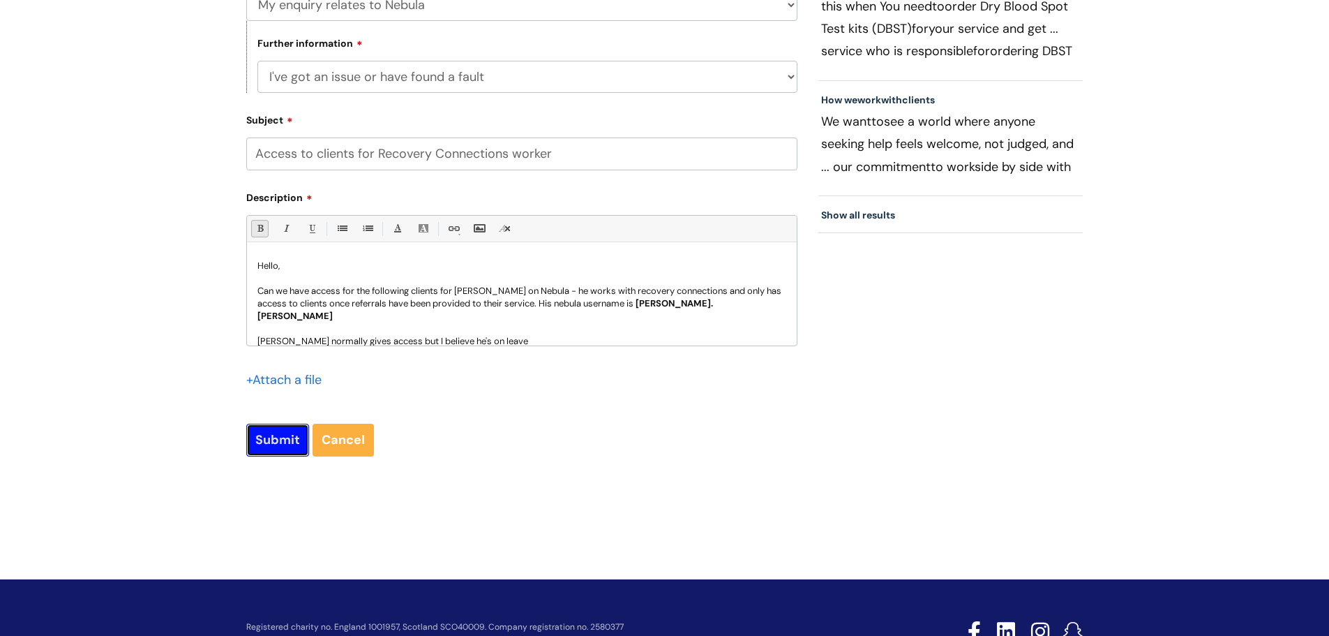
click at [298, 449] on input "Submit" at bounding box center [277, 439] width 63 height 32
type input "Please Wait..."
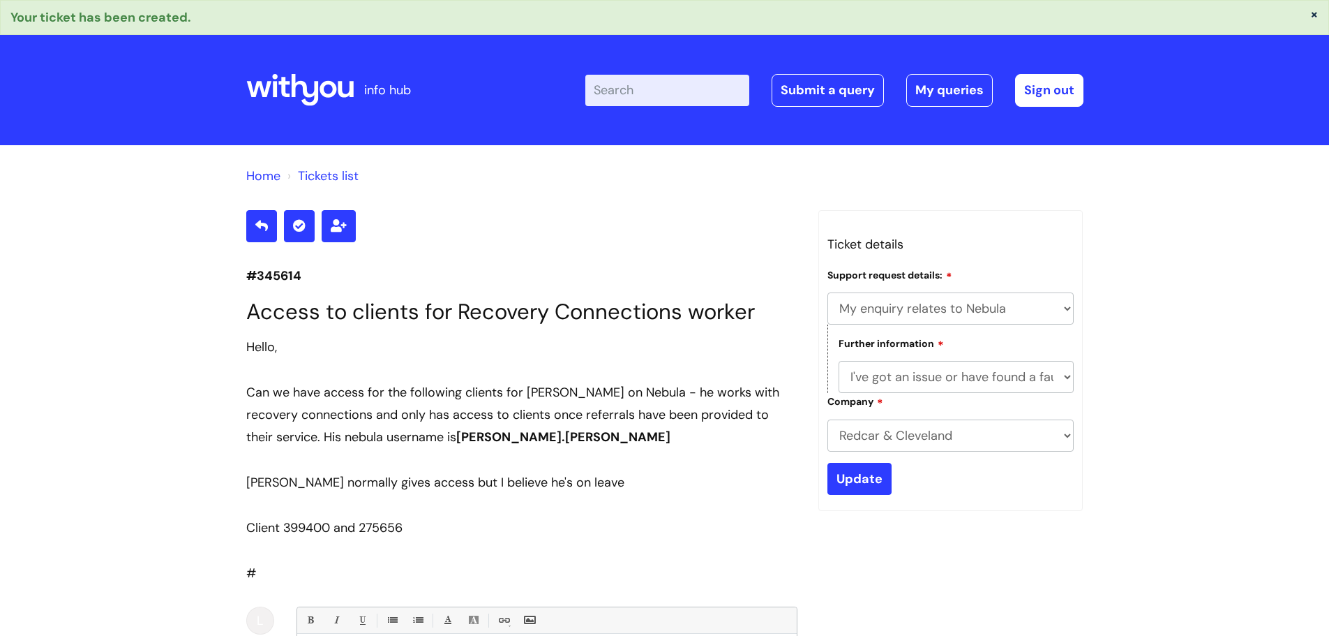
select select "My enquiry relates to Nebula"
select select "I've got an issue or have found a fault"
